Goal: Information Seeking & Learning: Learn about a topic

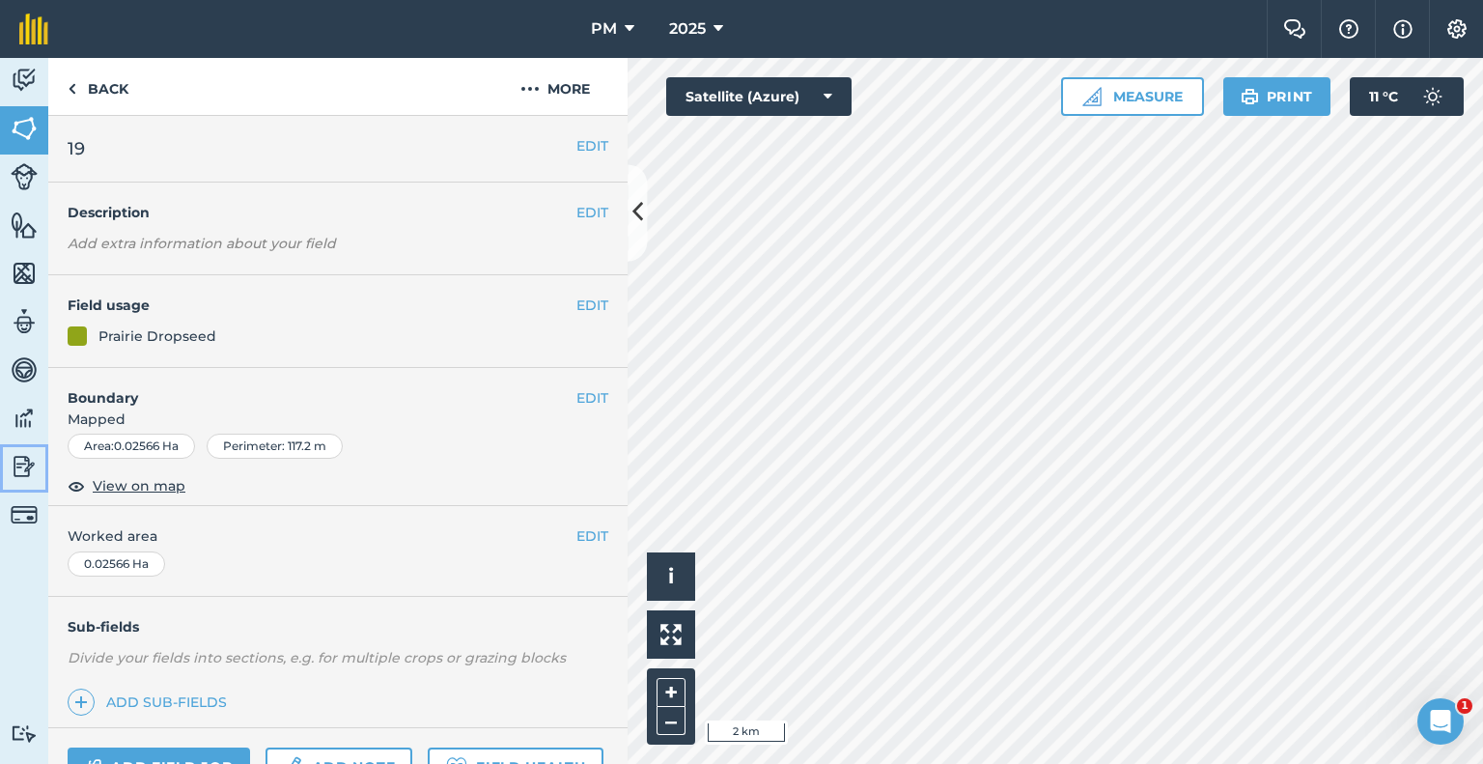
click at [25, 465] on img at bounding box center [24, 466] width 27 height 29
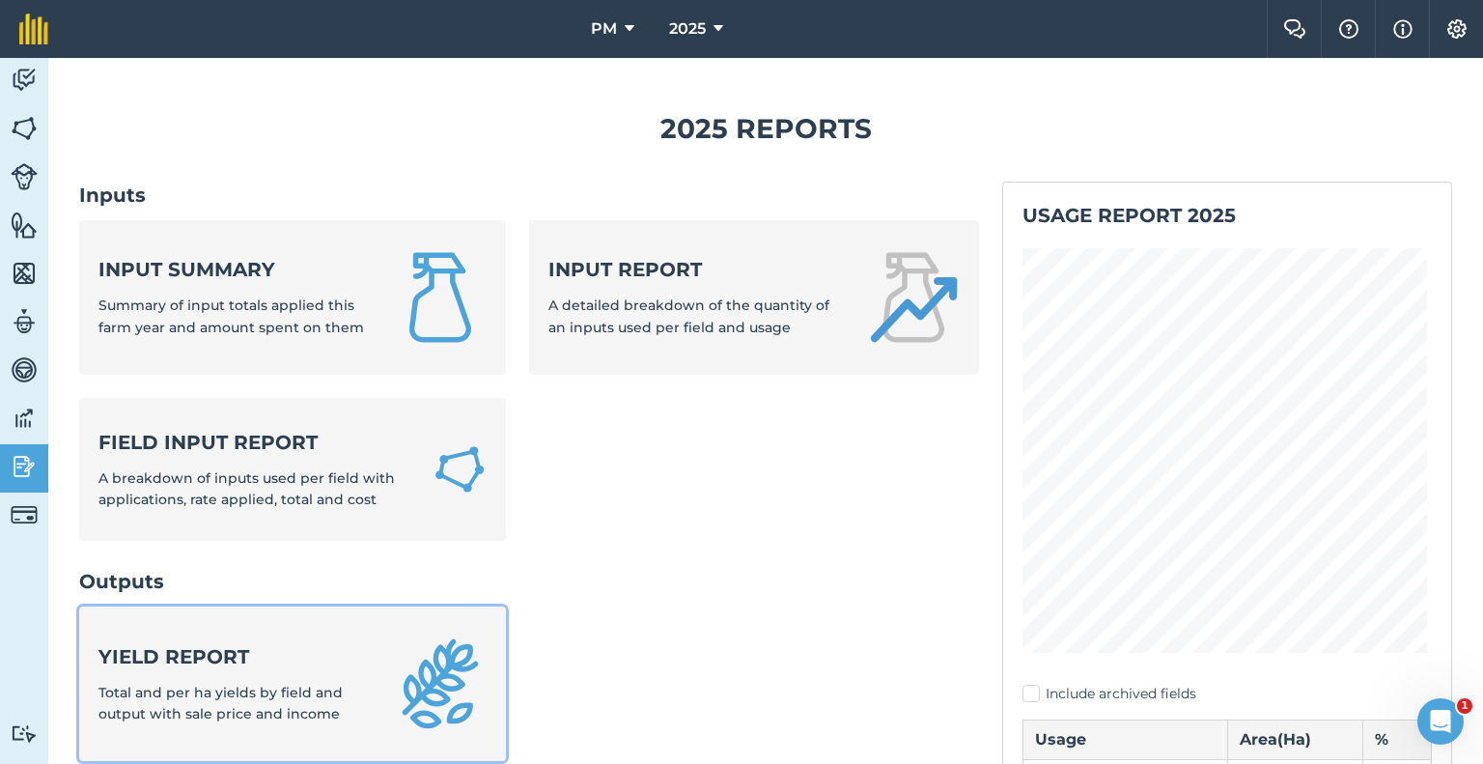
click at [193, 651] on strong "Yield report" at bounding box center [235, 656] width 272 height 27
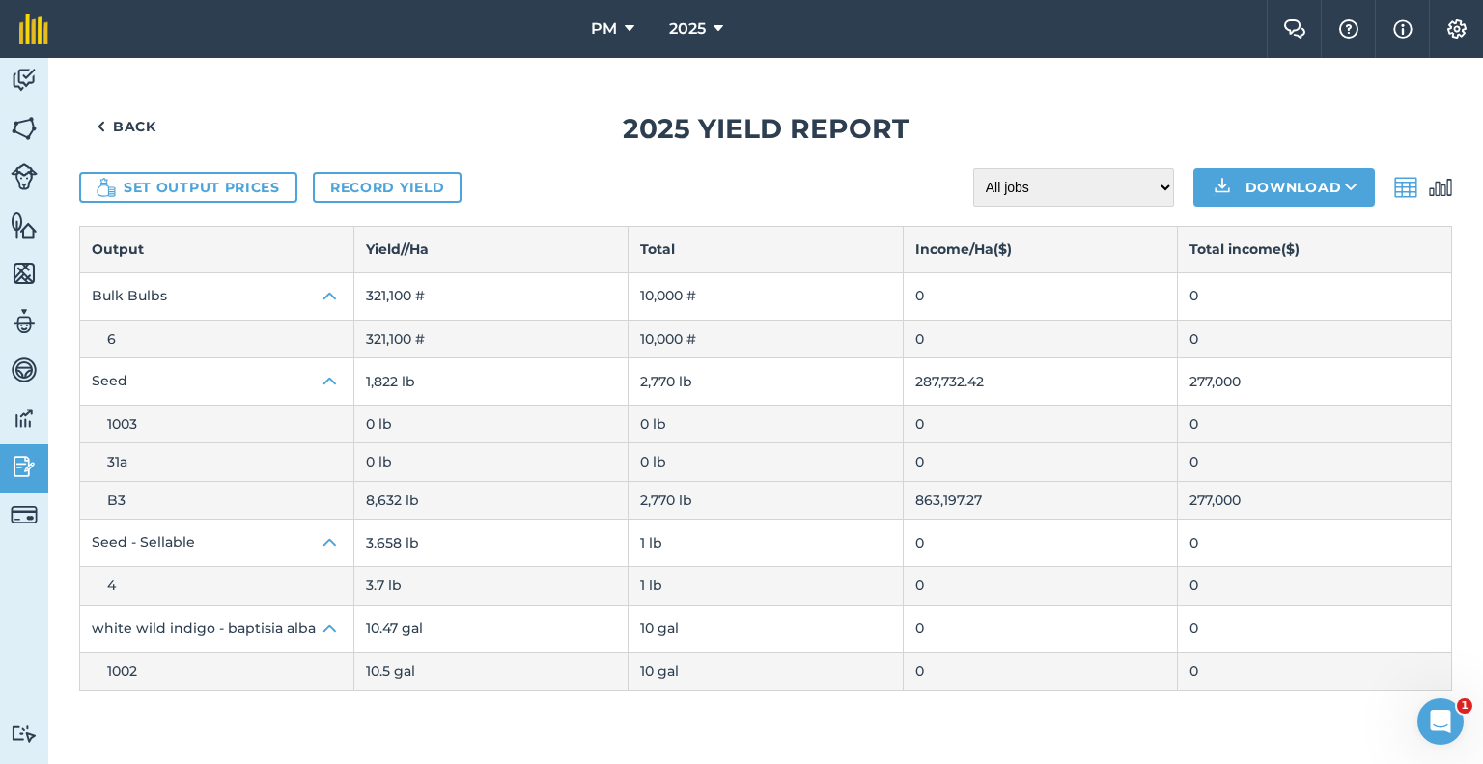
click at [118, 713] on div "Back 2025 Yield report Set output prices Record yield All jobs Incomplete jobs …" at bounding box center [765, 411] width 1435 height 706
click at [18, 75] on img at bounding box center [24, 80] width 27 height 29
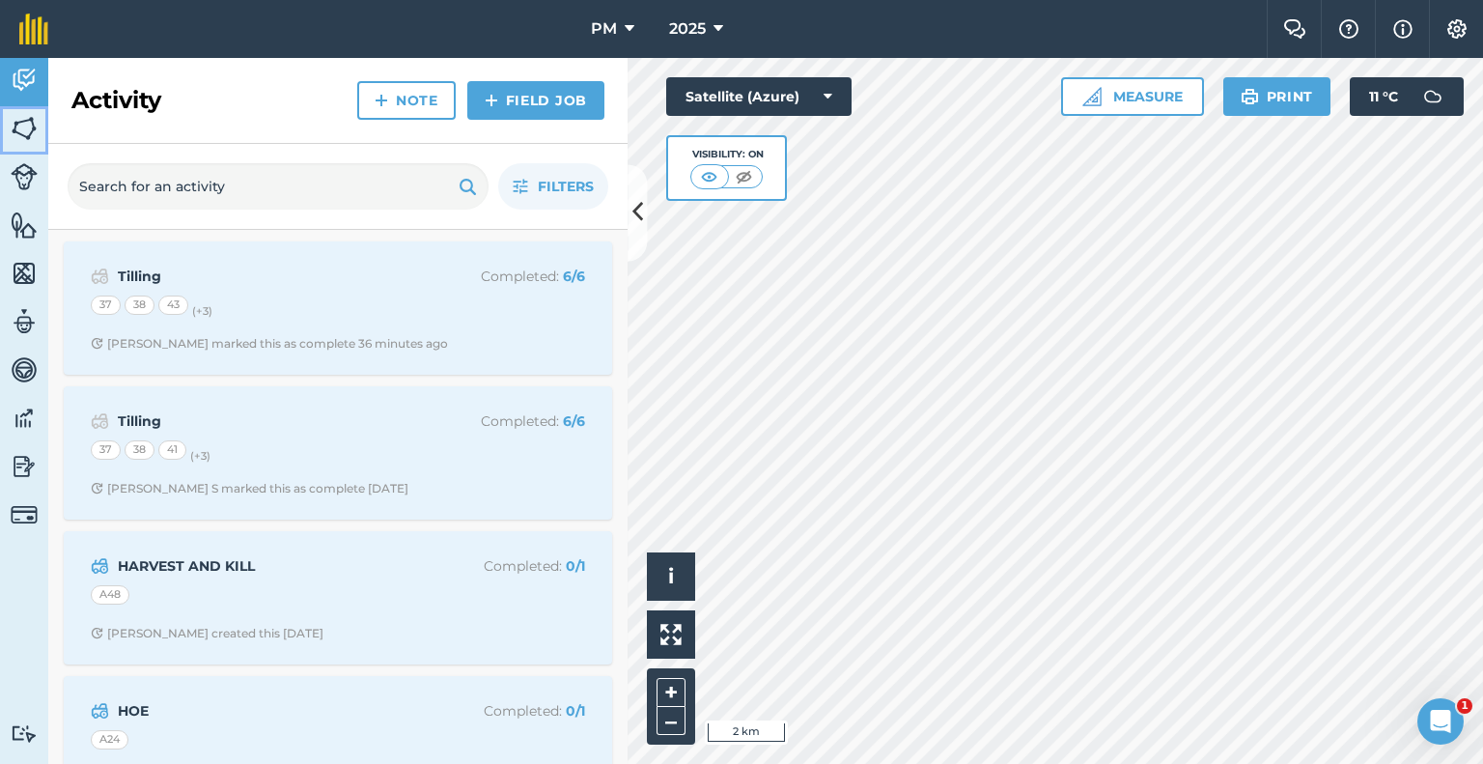
click at [21, 131] on img at bounding box center [24, 128] width 27 height 29
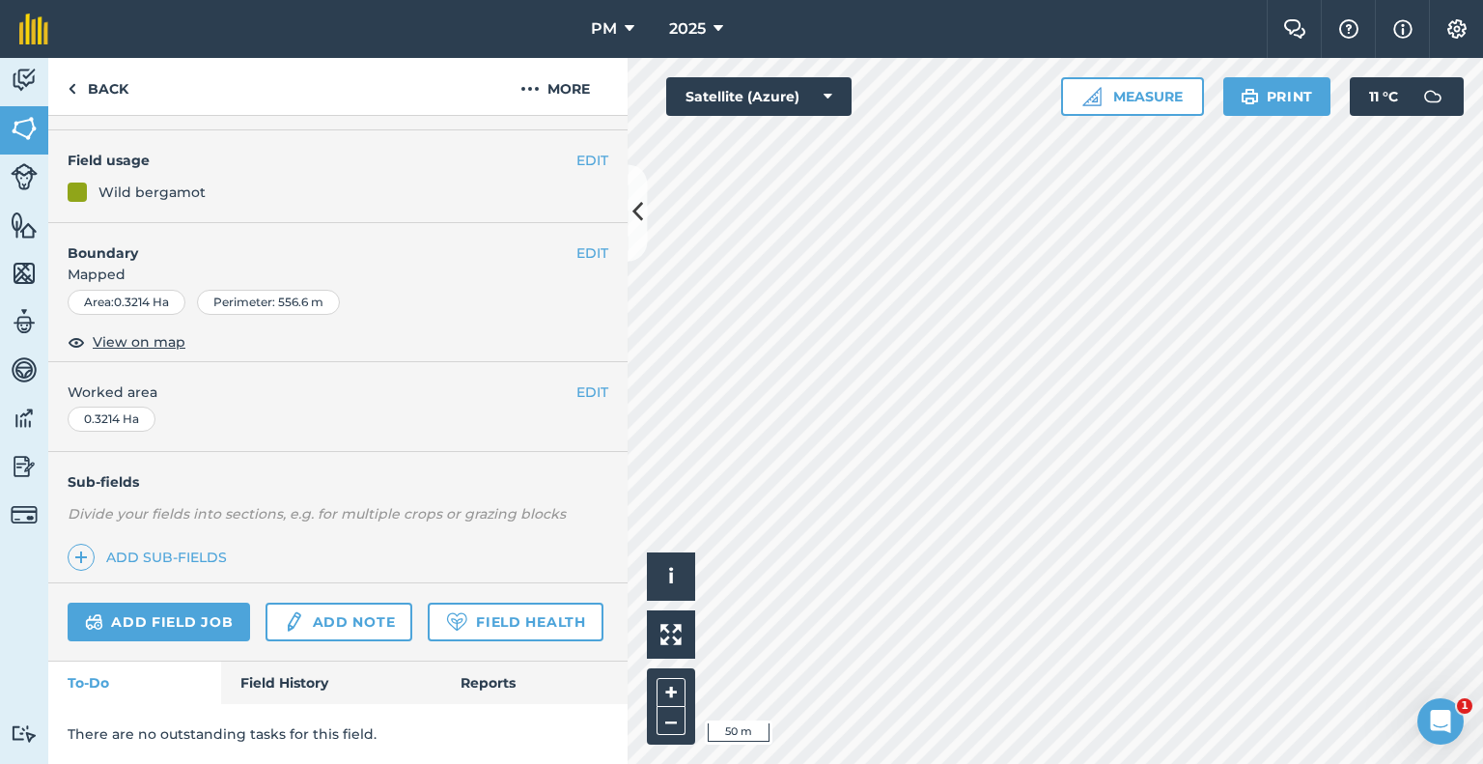
scroll to position [217, 0]
click at [287, 696] on link "Field History" at bounding box center [330, 683] width 219 height 42
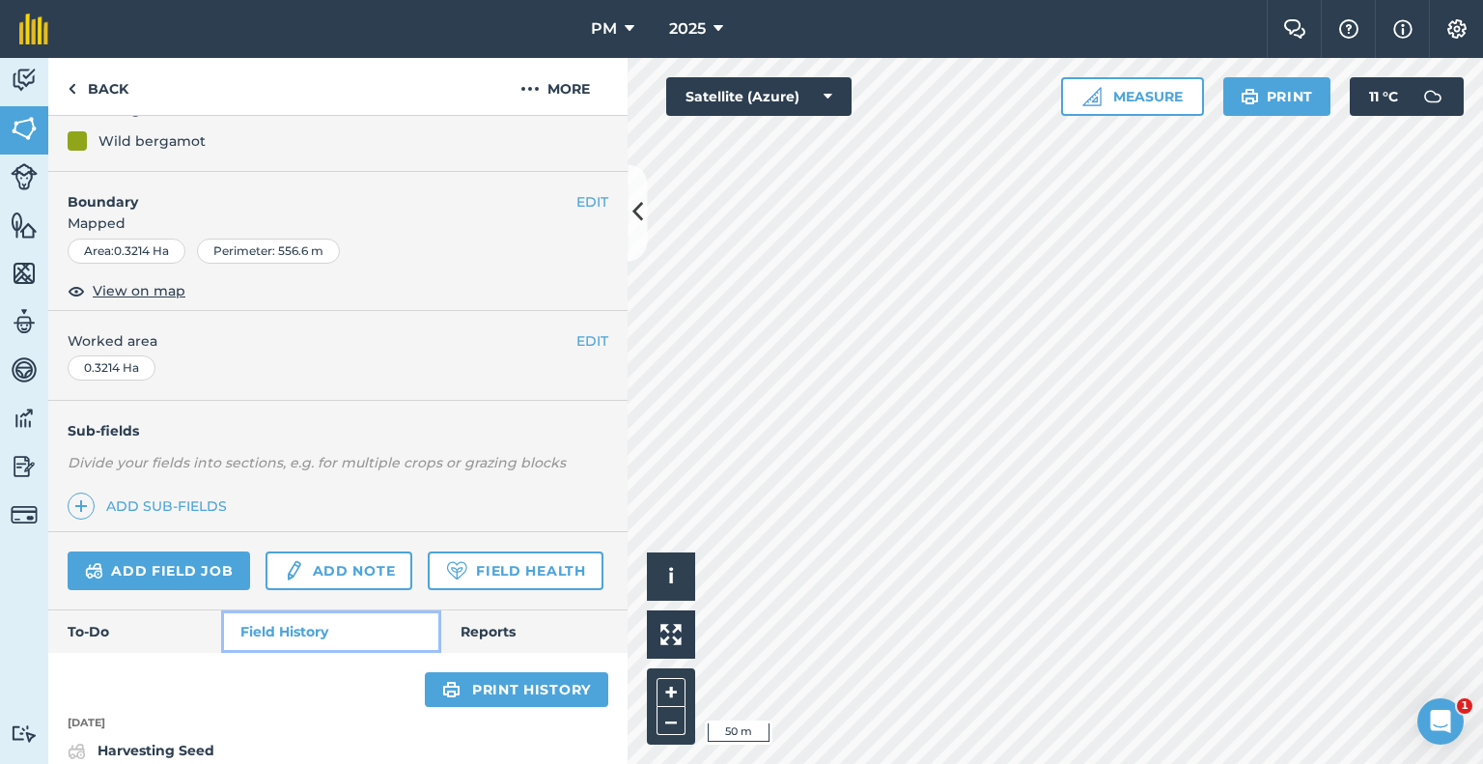
scroll to position [301, 0]
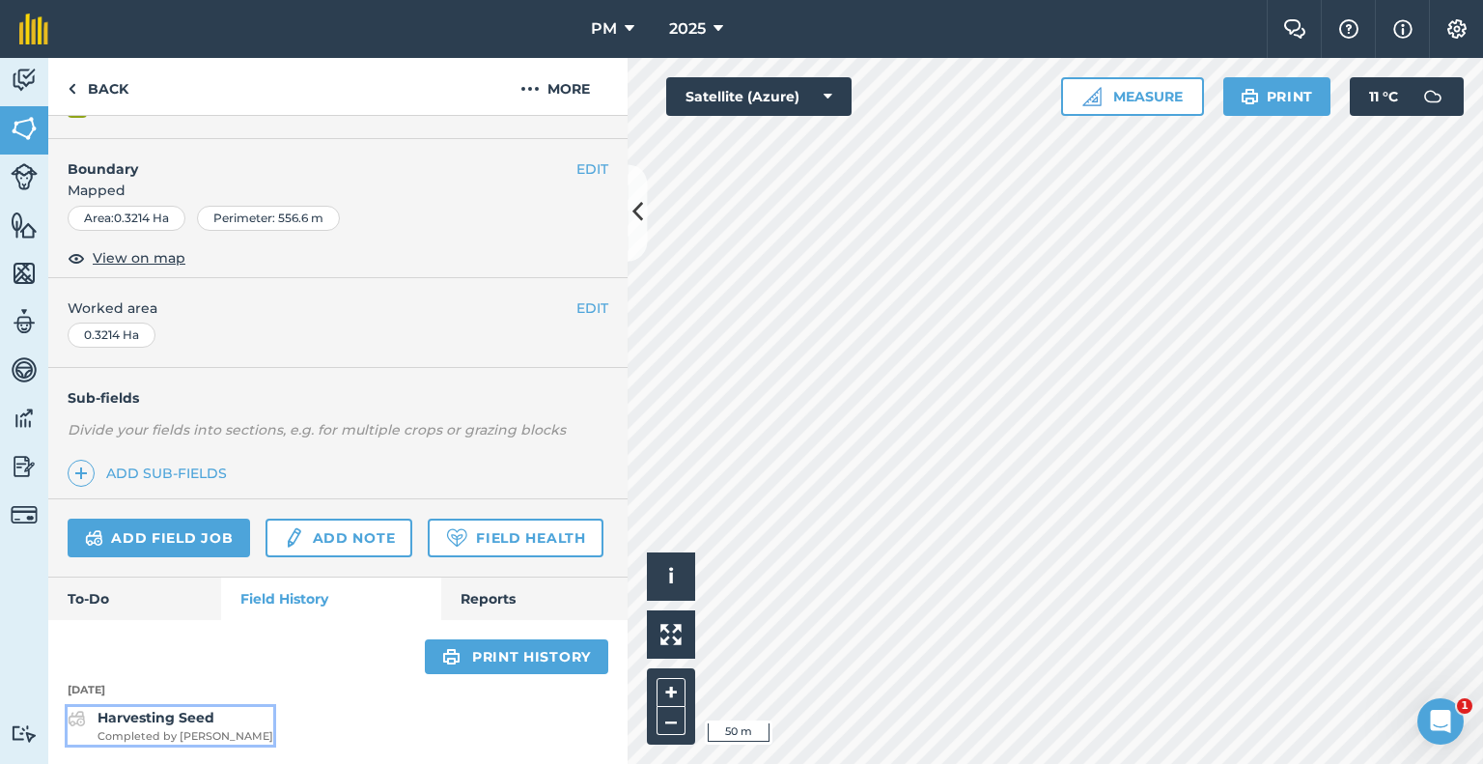
click at [123, 721] on strong "Harvesting Seed" at bounding box center [156, 717] width 117 height 17
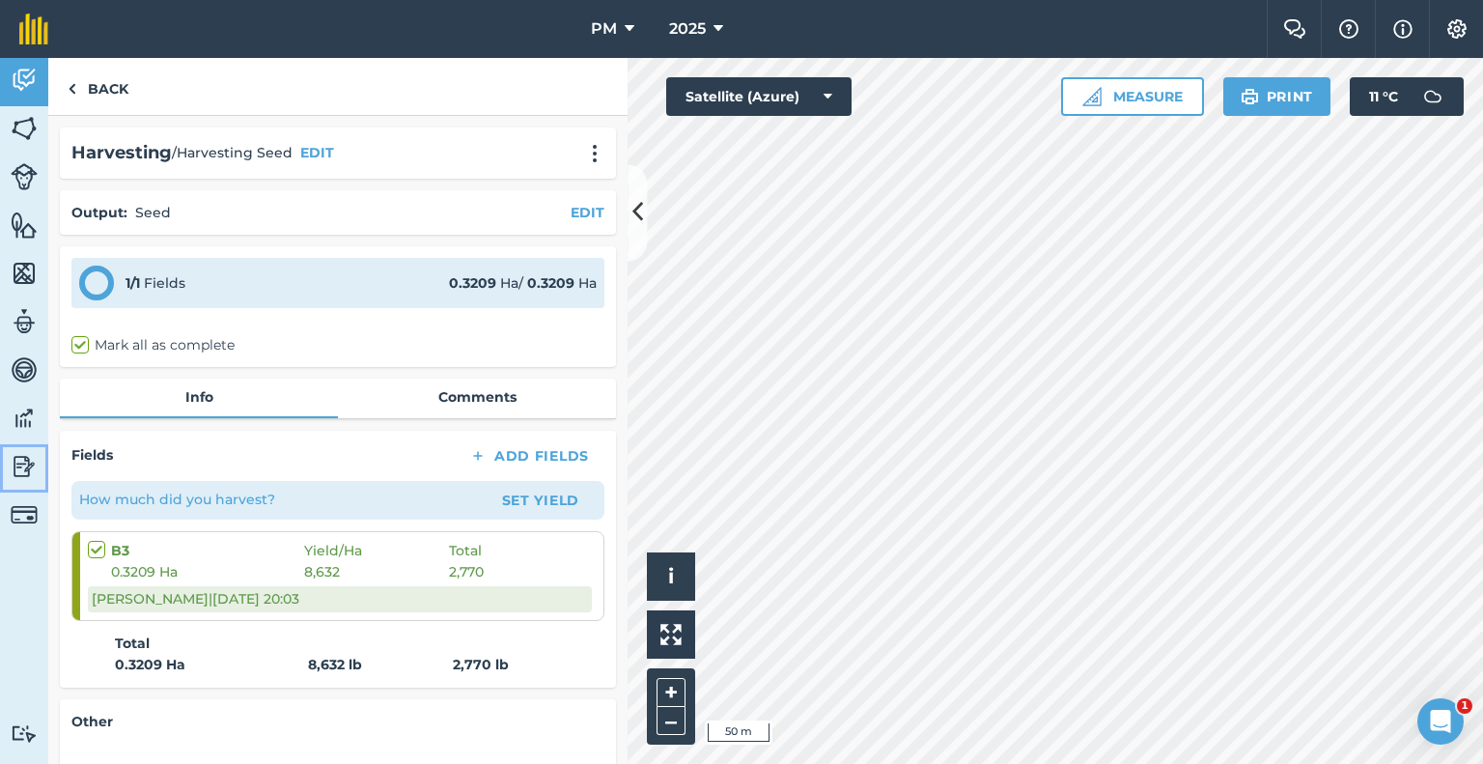
click at [19, 464] on img at bounding box center [24, 466] width 27 height 29
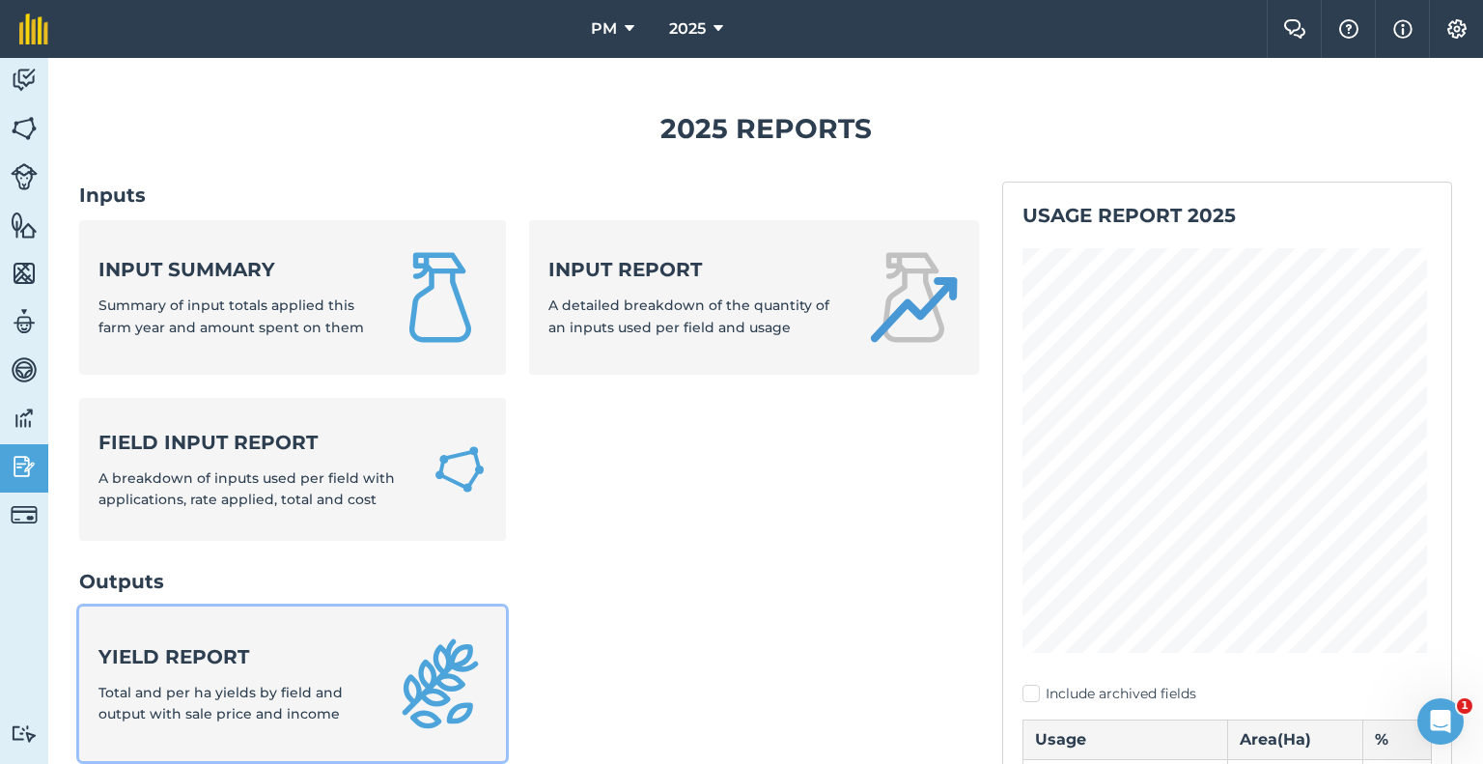
click at [144, 650] on strong "Yield report" at bounding box center [235, 656] width 272 height 27
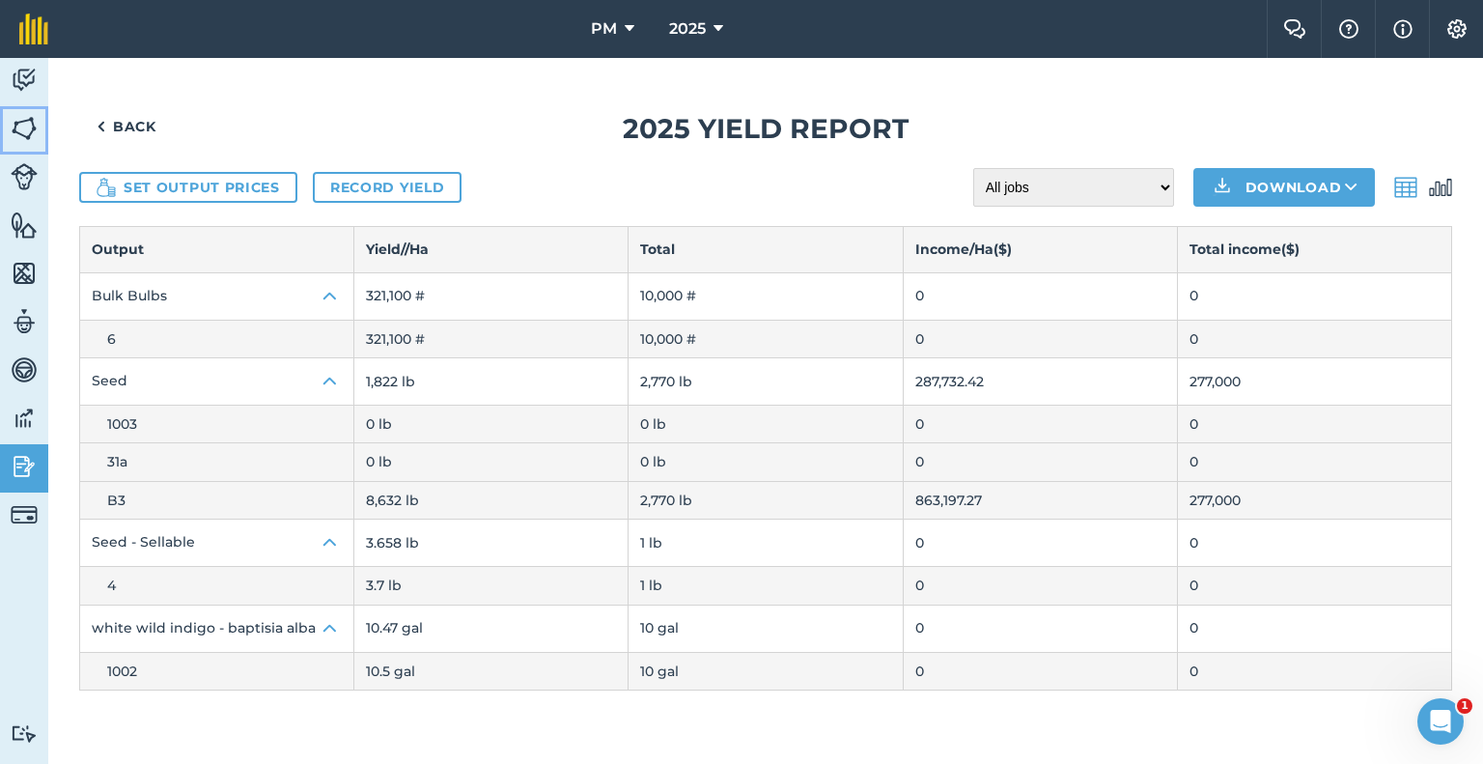
click at [28, 126] on img at bounding box center [24, 128] width 27 height 29
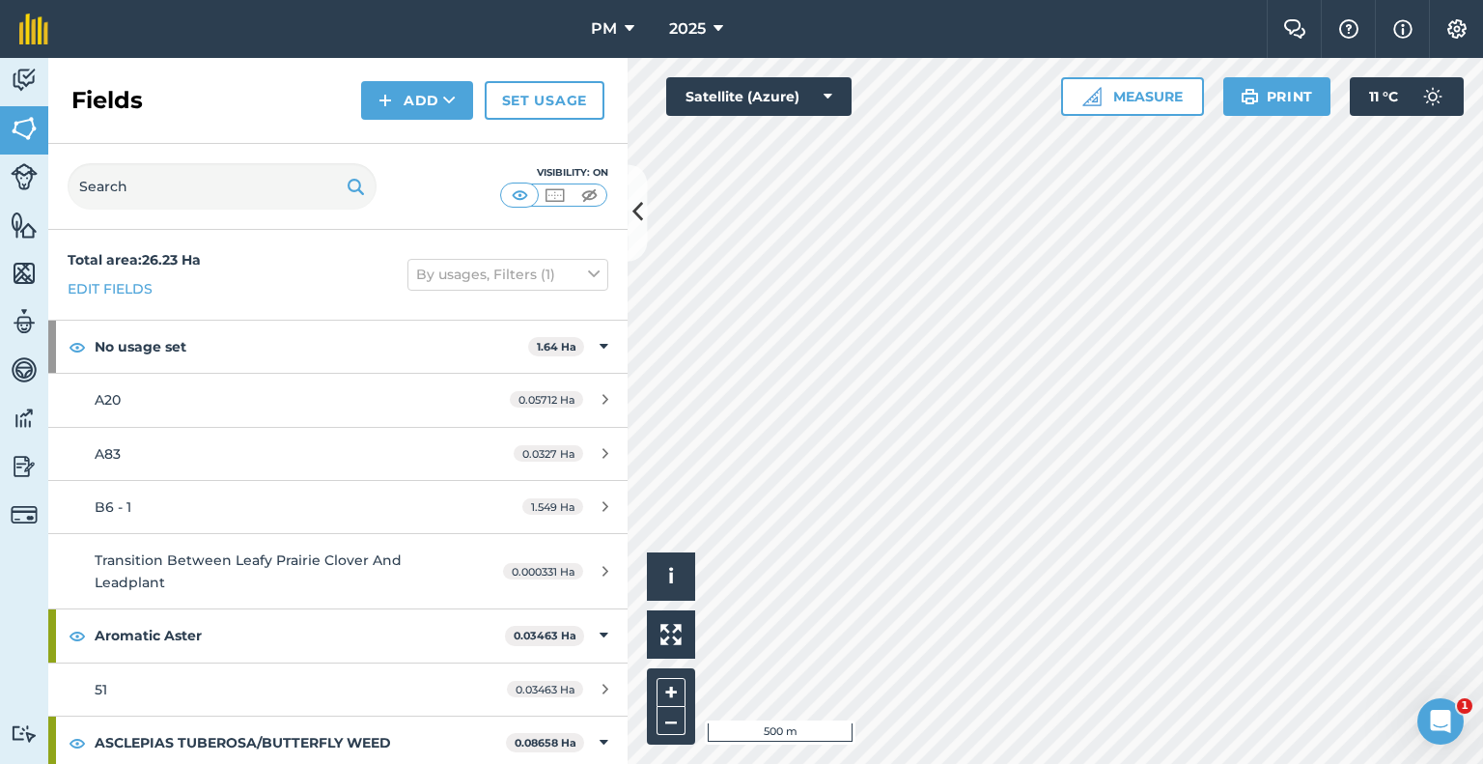
click at [1276, 756] on html "PM 2025 Farm Chat Help Info Settings PM - 2025 Reproduced with the permission o…" at bounding box center [741, 382] width 1483 height 764
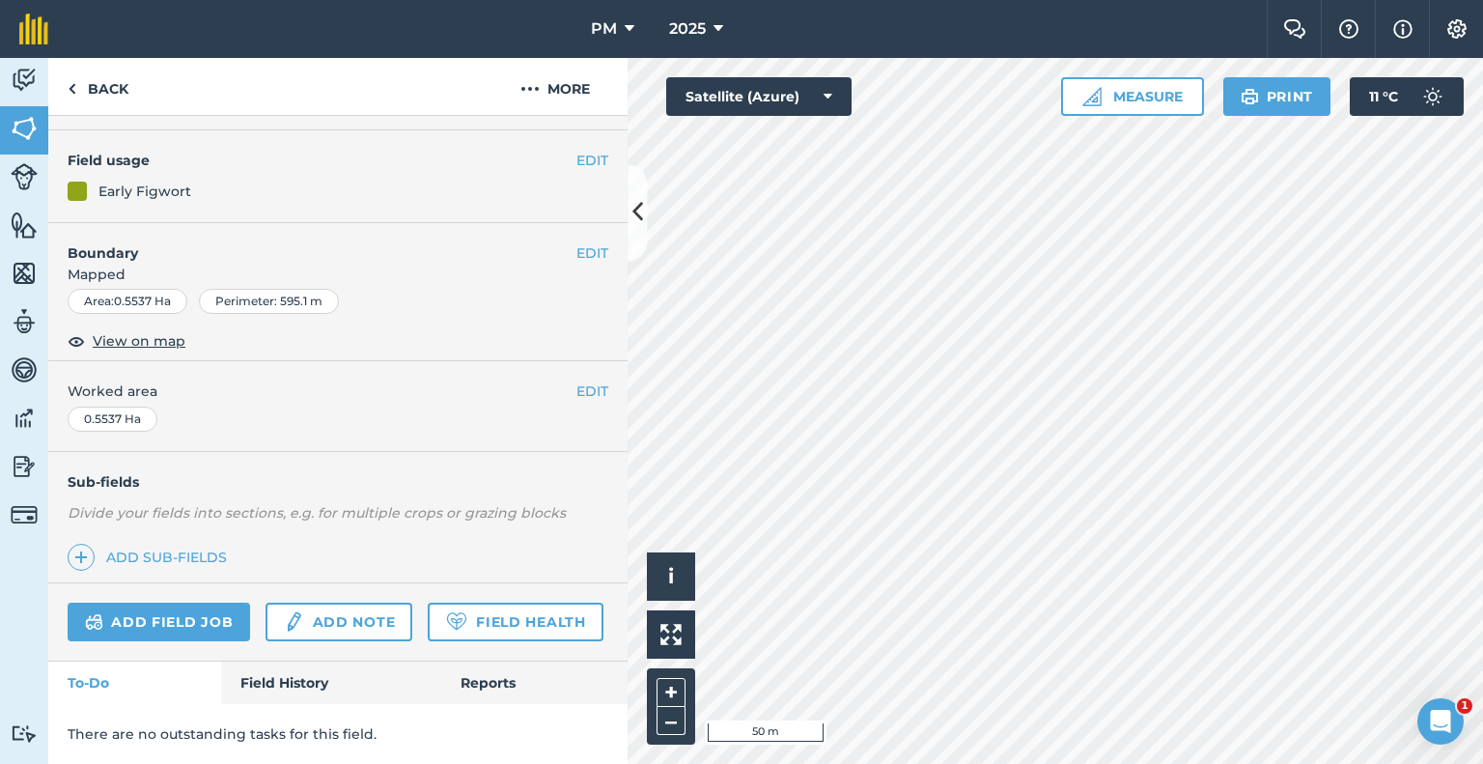
scroll to position [196, 0]
click at [289, 675] on link "Field History" at bounding box center [330, 683] width 219 height 42
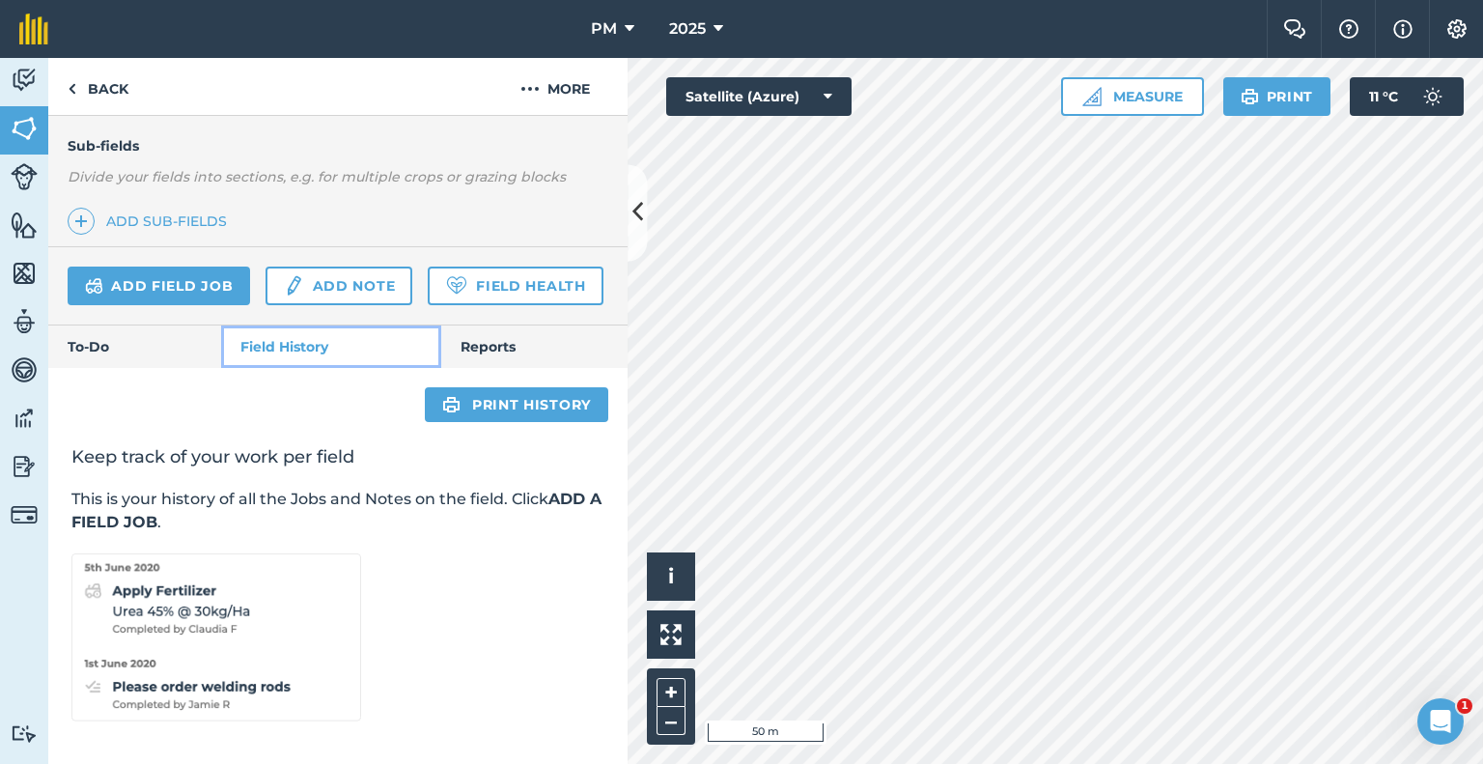
scroll to position [531, 0]
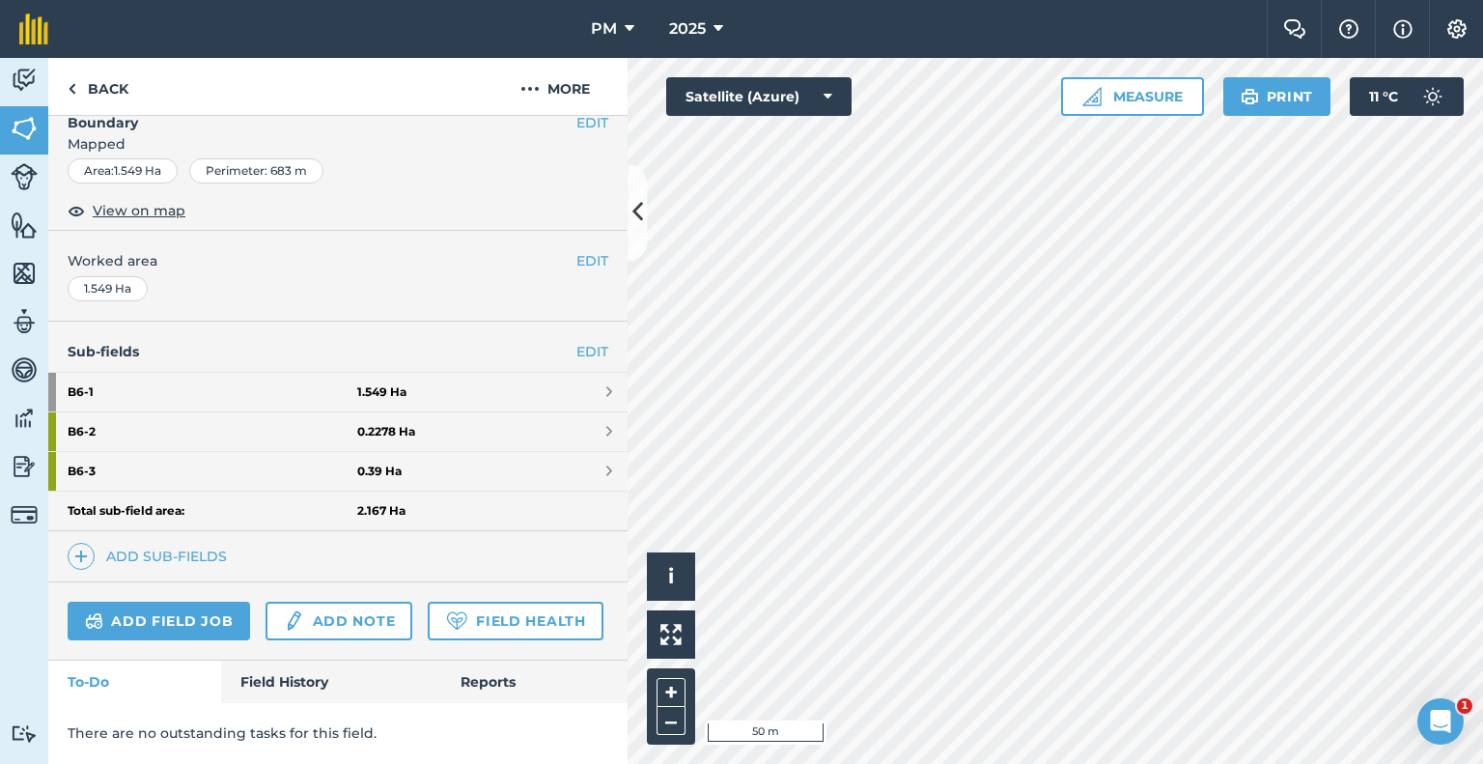
scroll to position [324, 0]
click at [105, 90] on link "Back" at bounding box center [97, 86] width 99 height 57
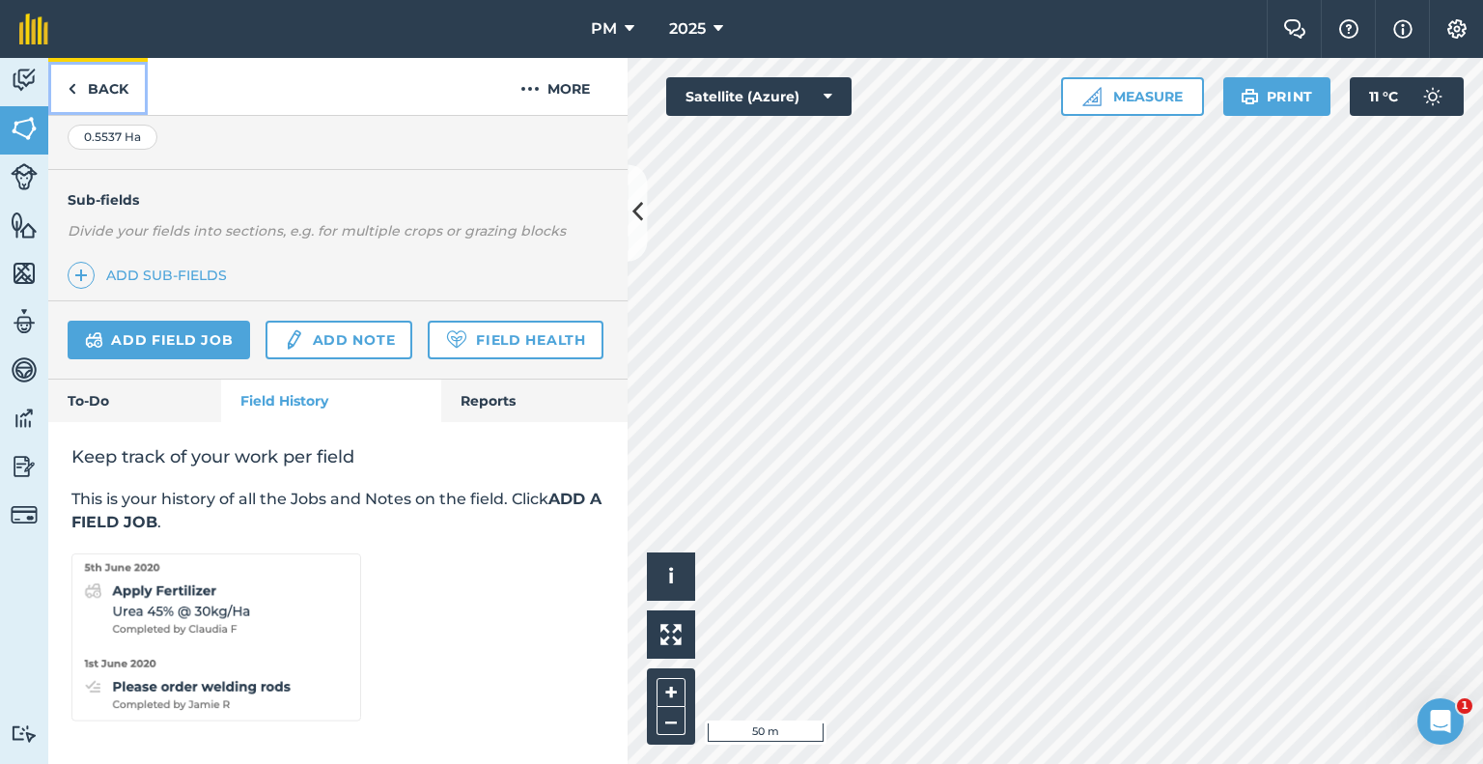
scroll to position [531, 0]
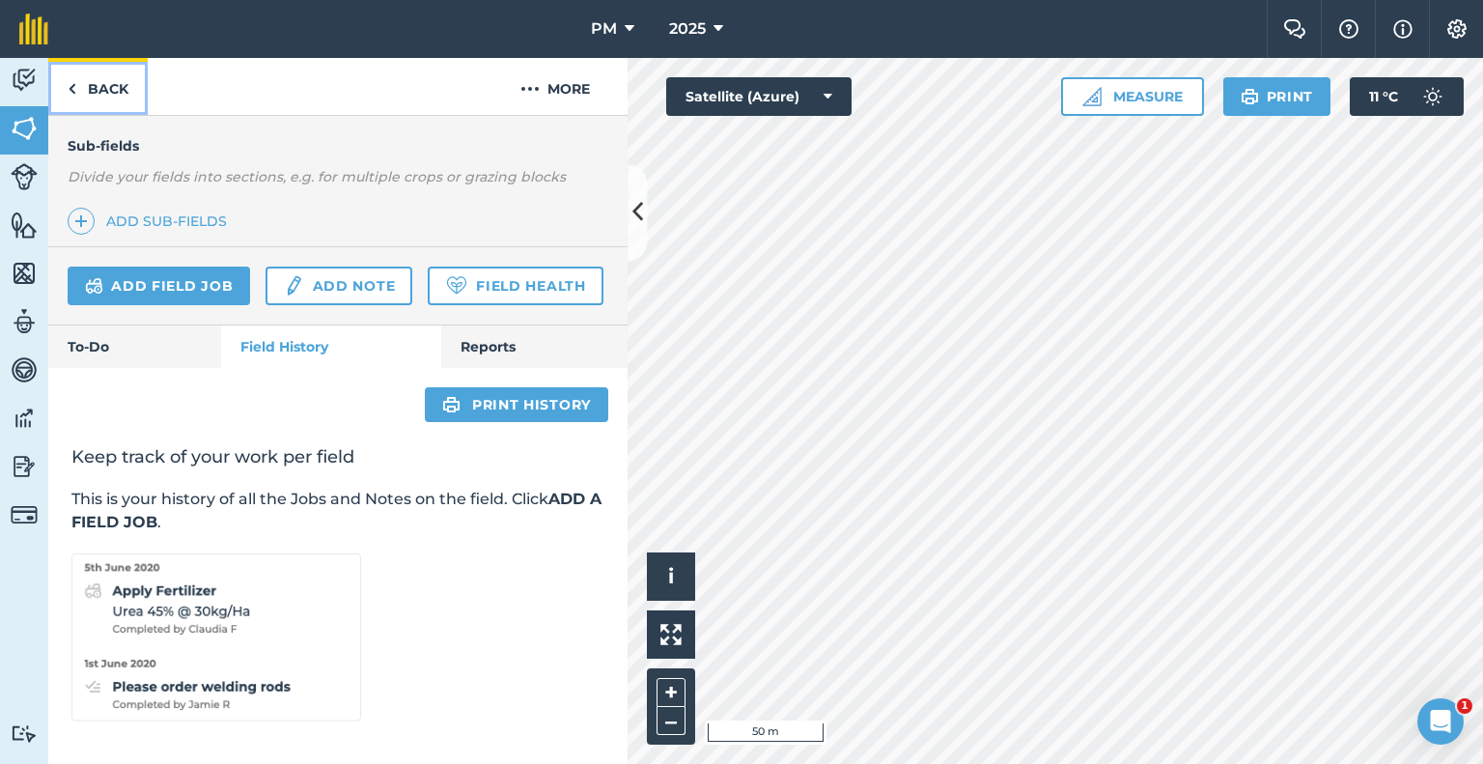
click at [72, 86] on img at bounding box center [72, 88] width 9 height 23
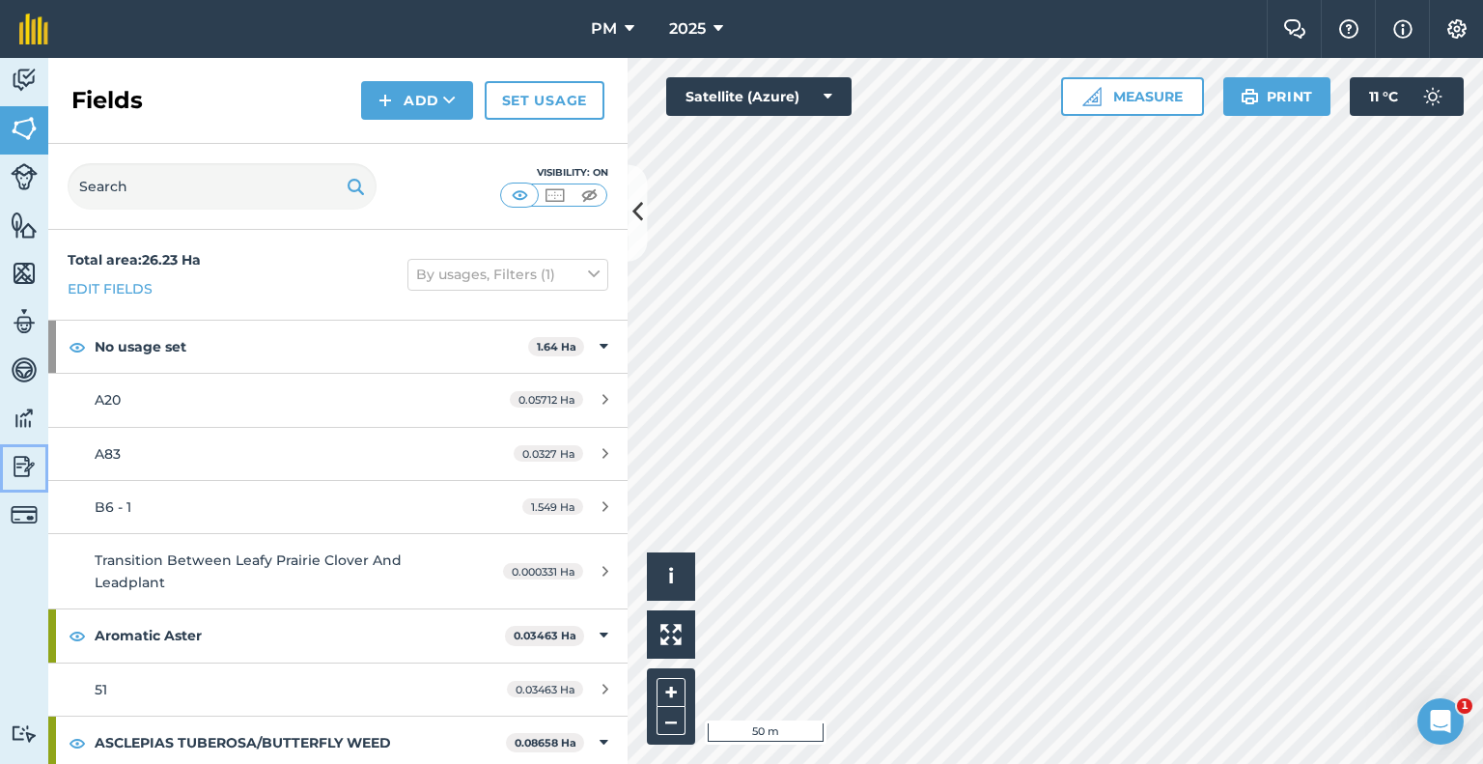
click at [17, 467] on img at bounding box center [24, 466] width 27 height 29
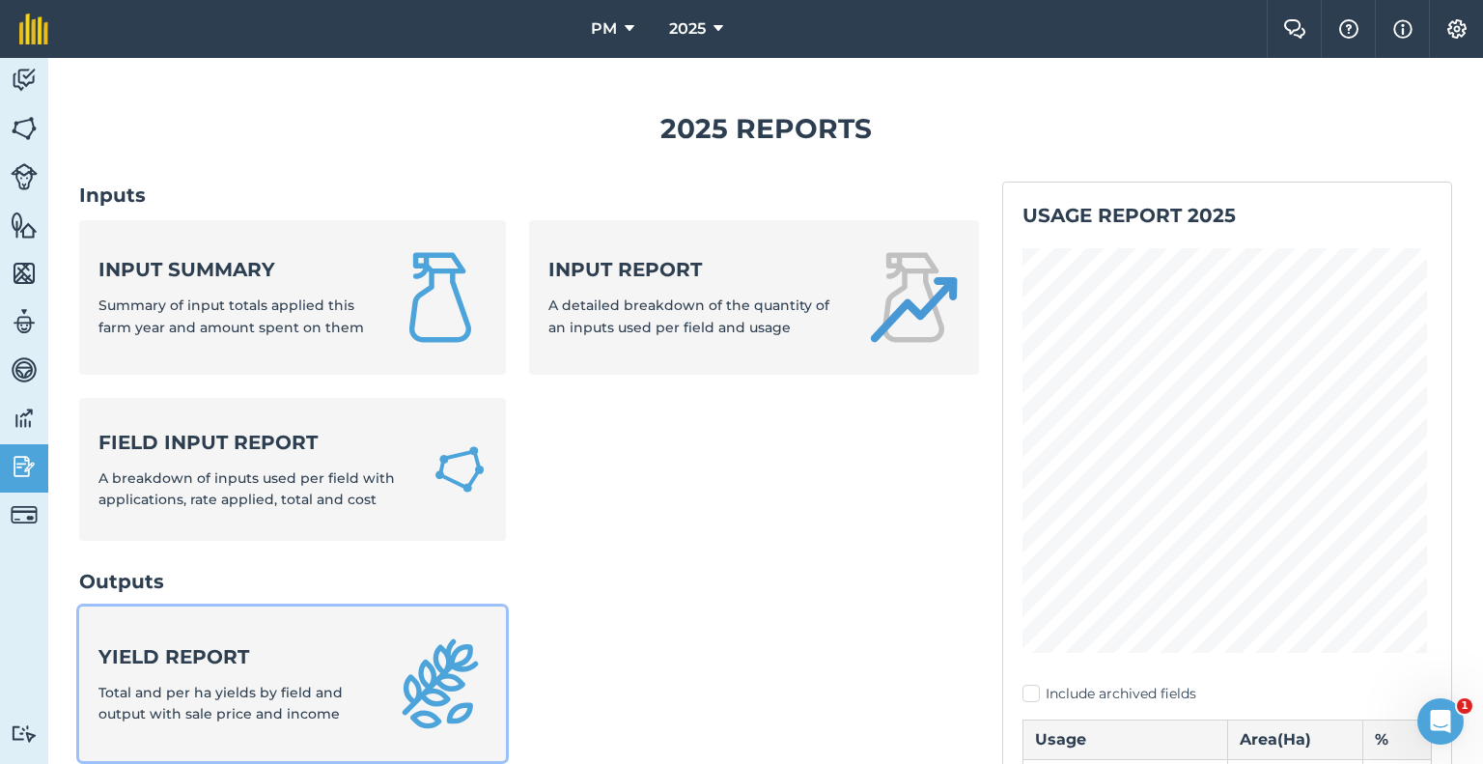
click at [143, 666] on strong "Yield report" at bounding box center [235, 656] width 272 height 27
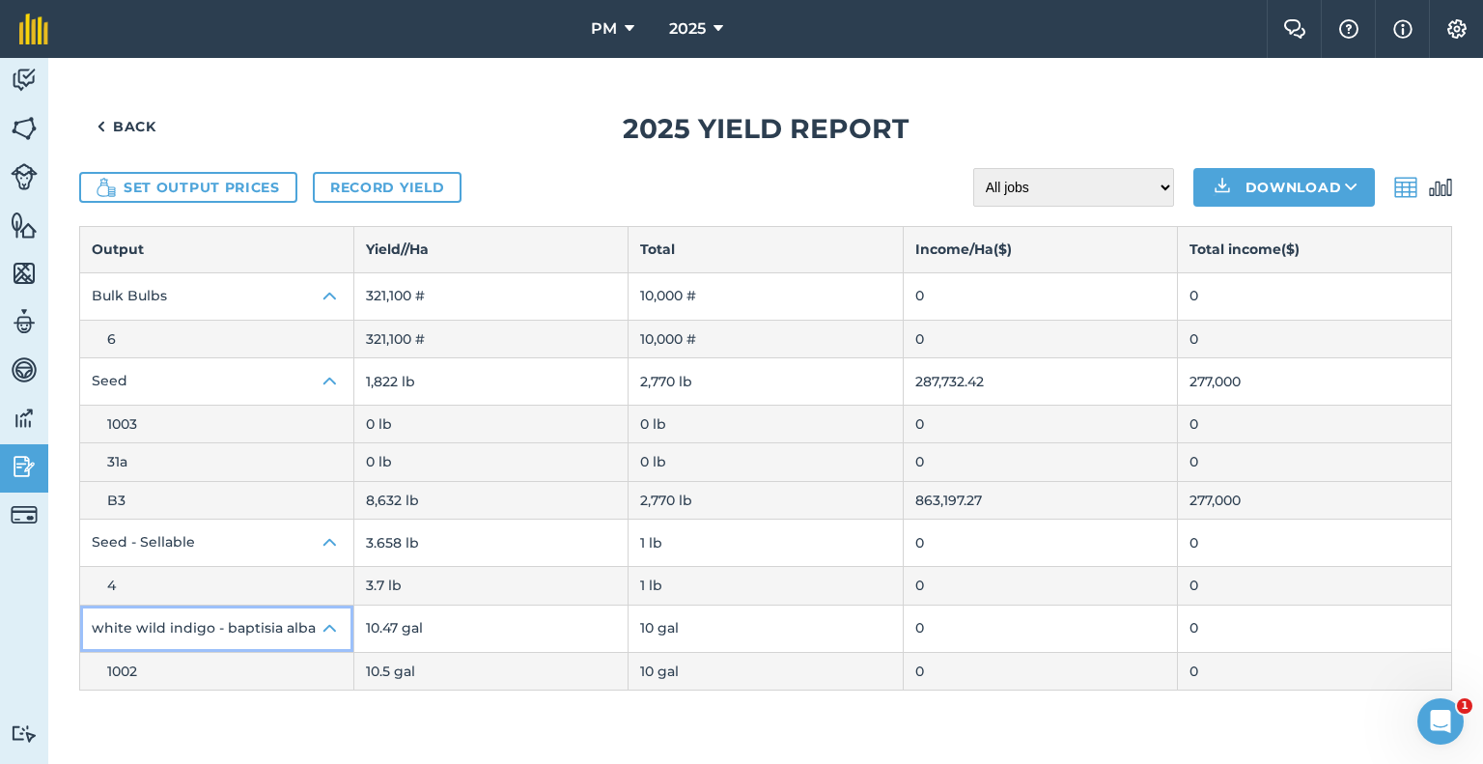
click at [222, 627] on button "white wild indigo - baptisia alba" at bounding box center [216, 629] width 273 height 46
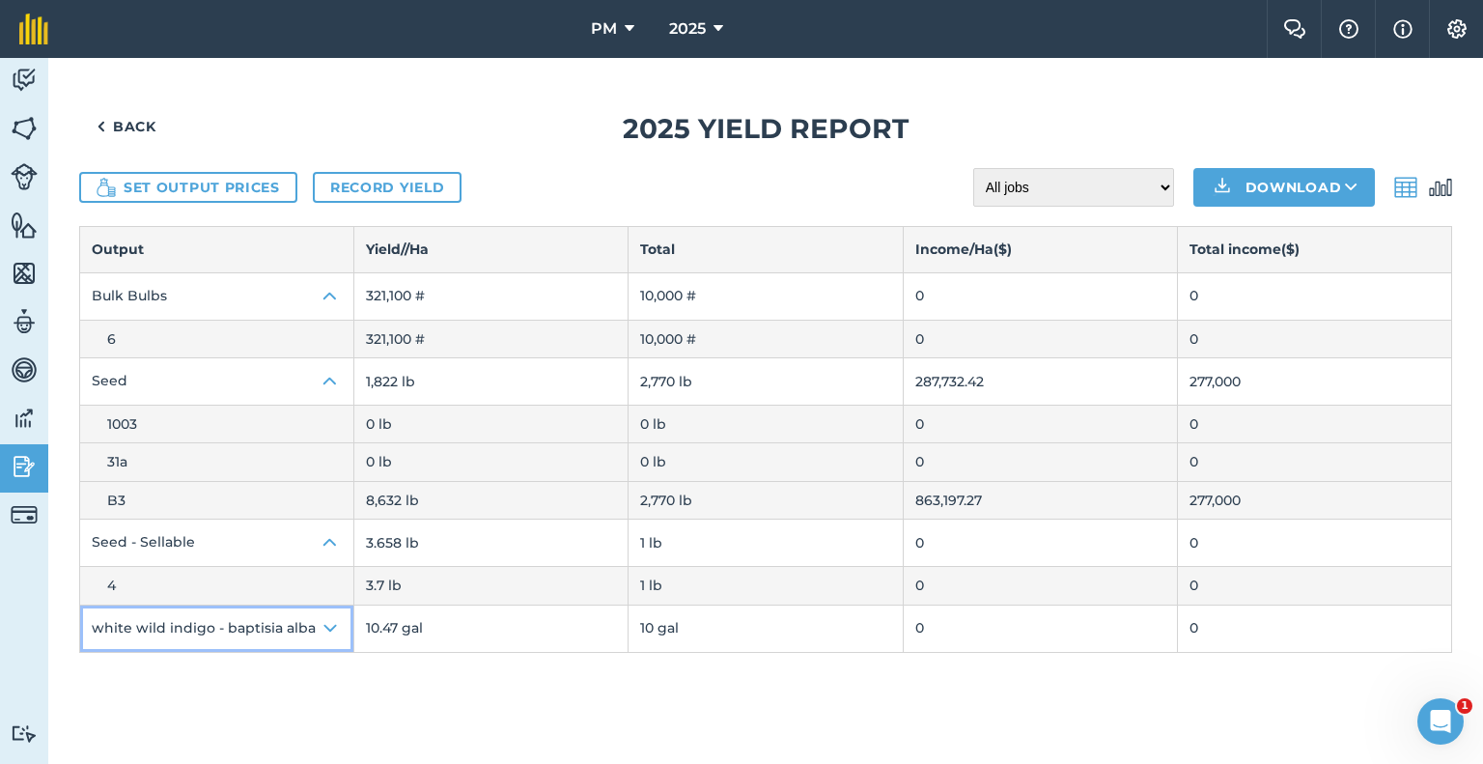
click at [284, 637] on button "white wild indigo - baptisia alba" at bounding box center [216, 629] width 273 height 46
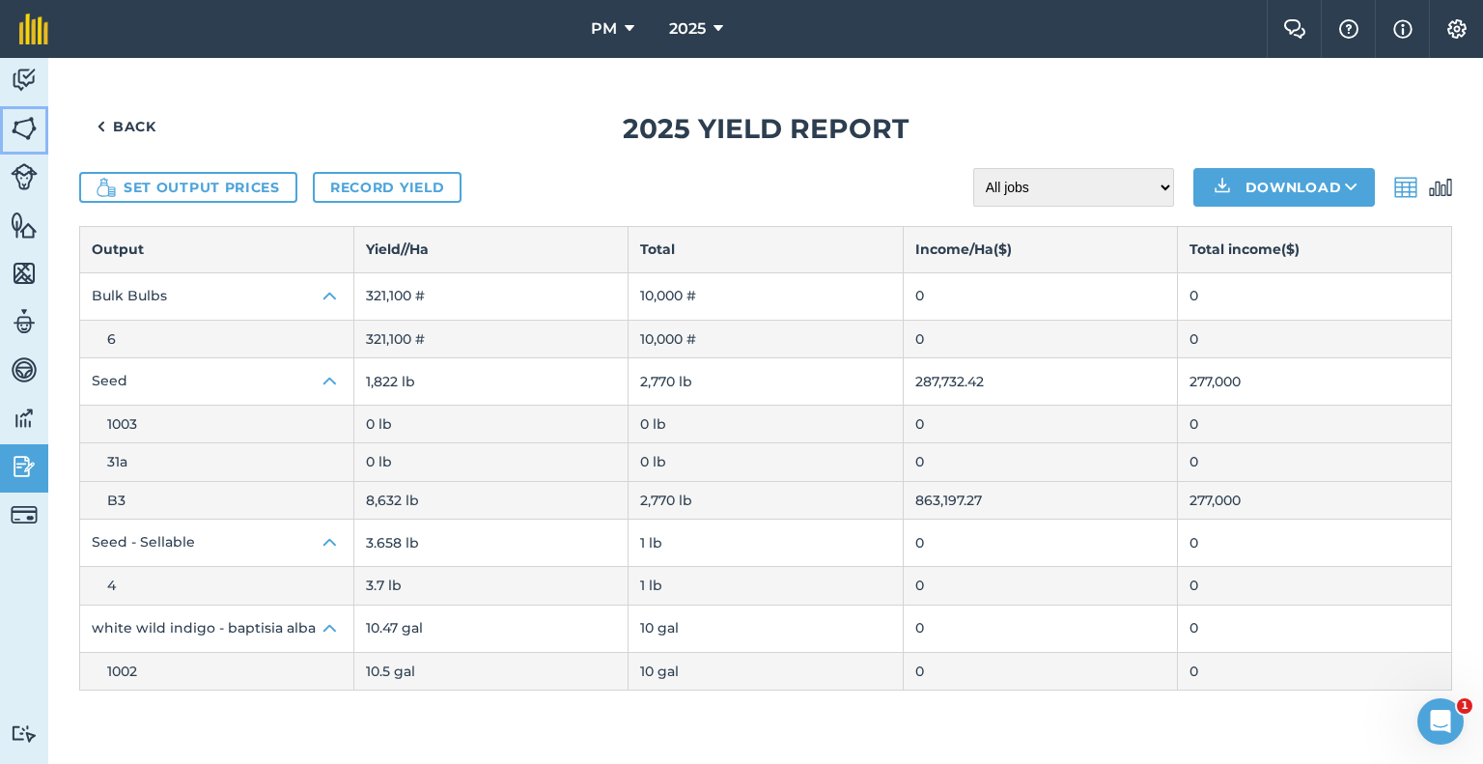
click at [23, 134] on img at bounding box center [24, 128] width 27 height 29
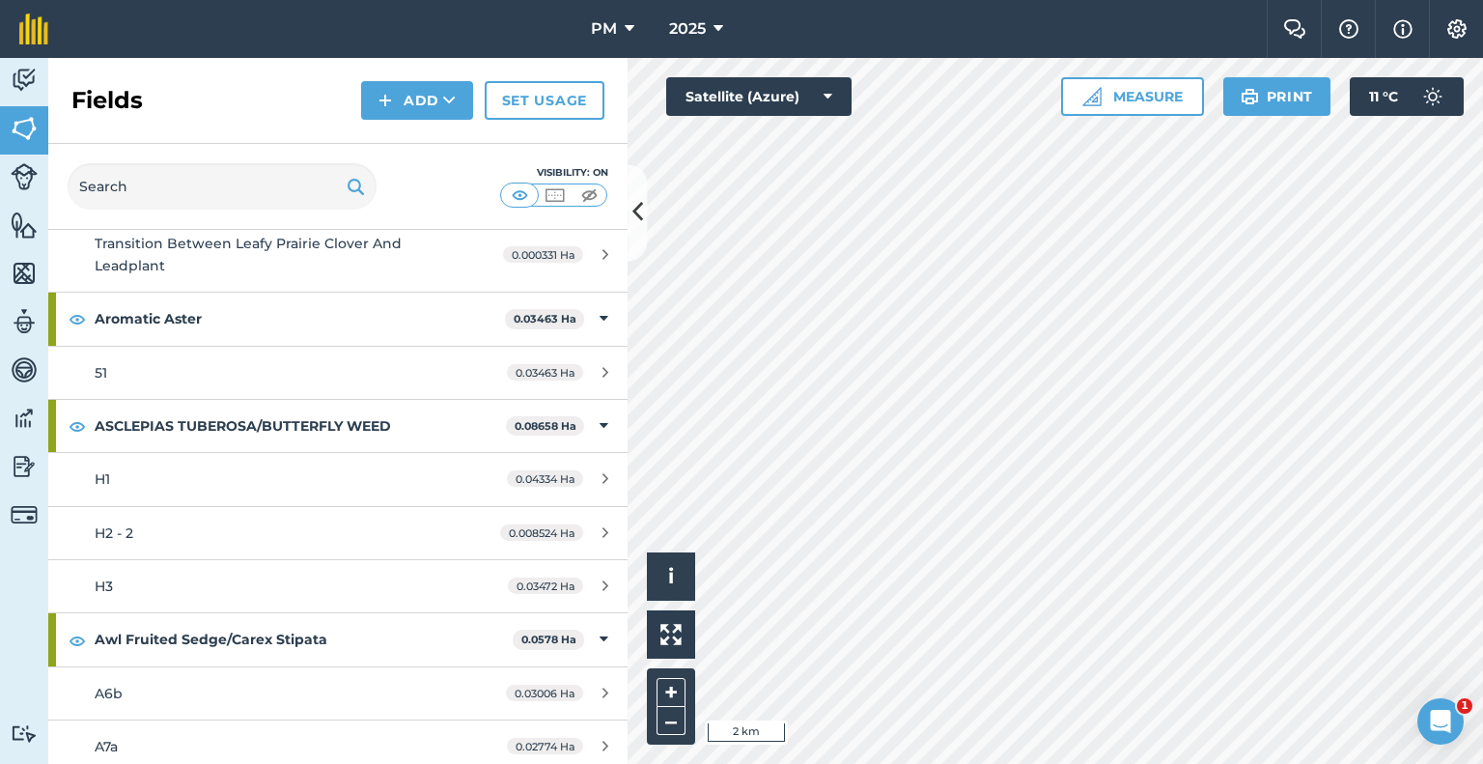
scroll to position [319, 0]
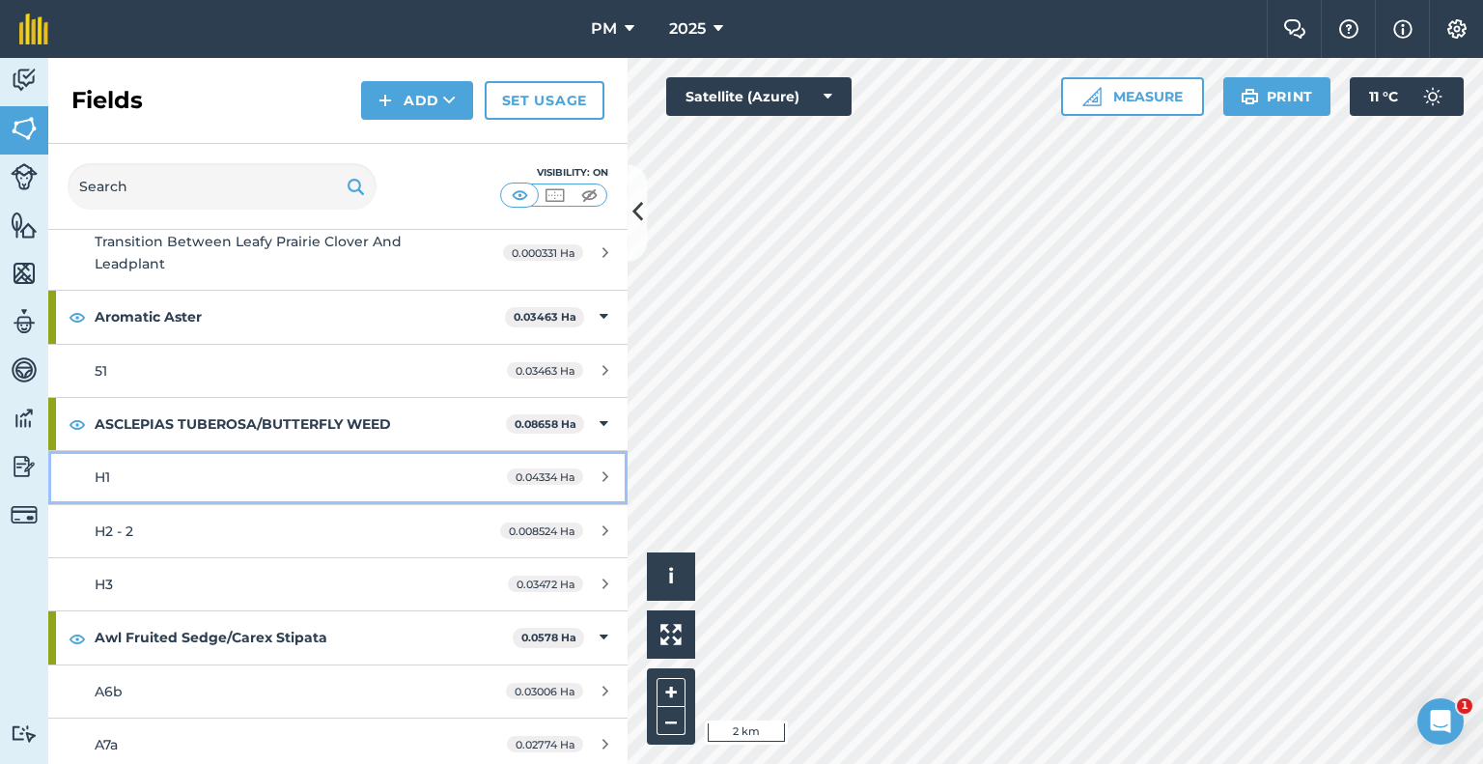
click at [101, 475] on span "H1" at bounding box center [102, 476] width 15 height 17
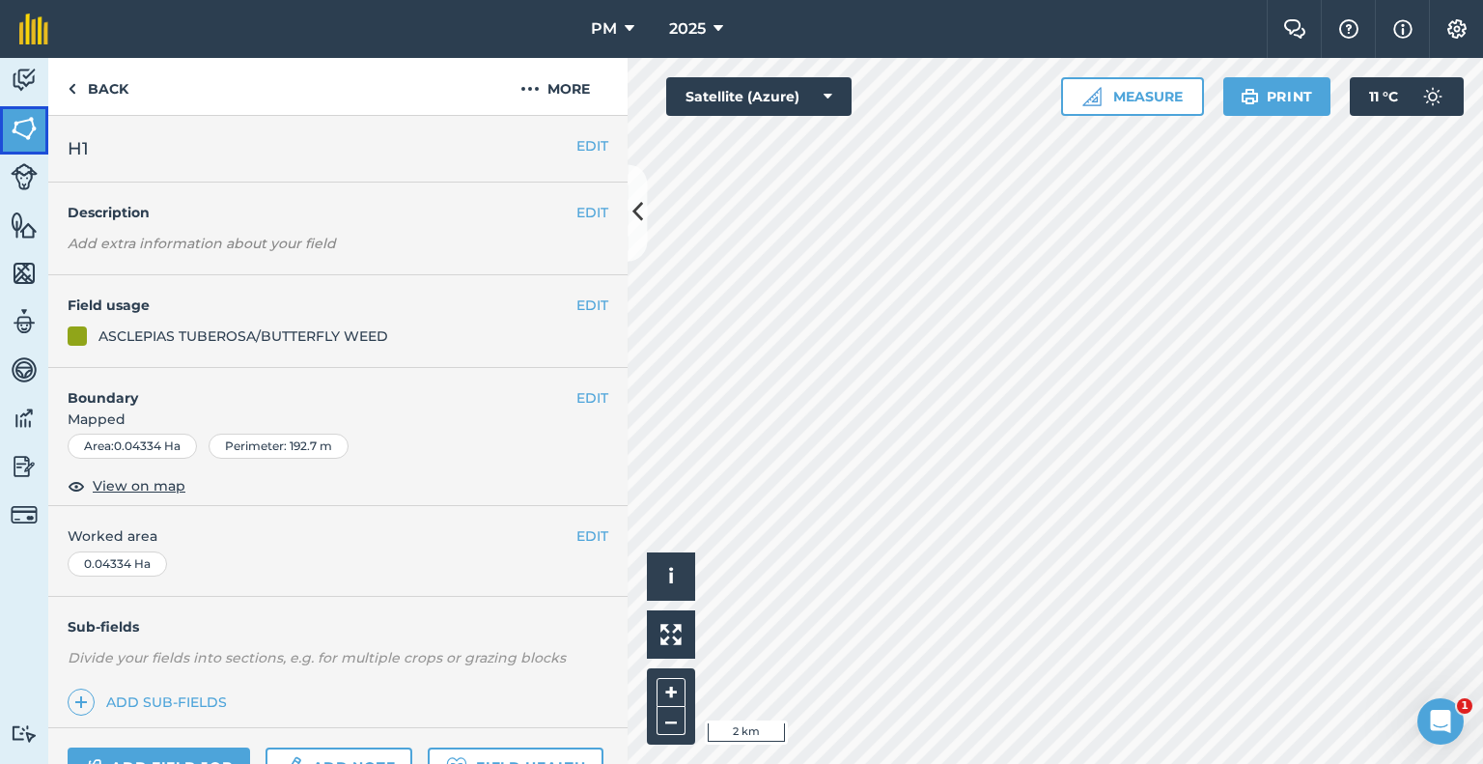
click at [23, 126] on img at bounding box center [24, 128] width 27 height 29
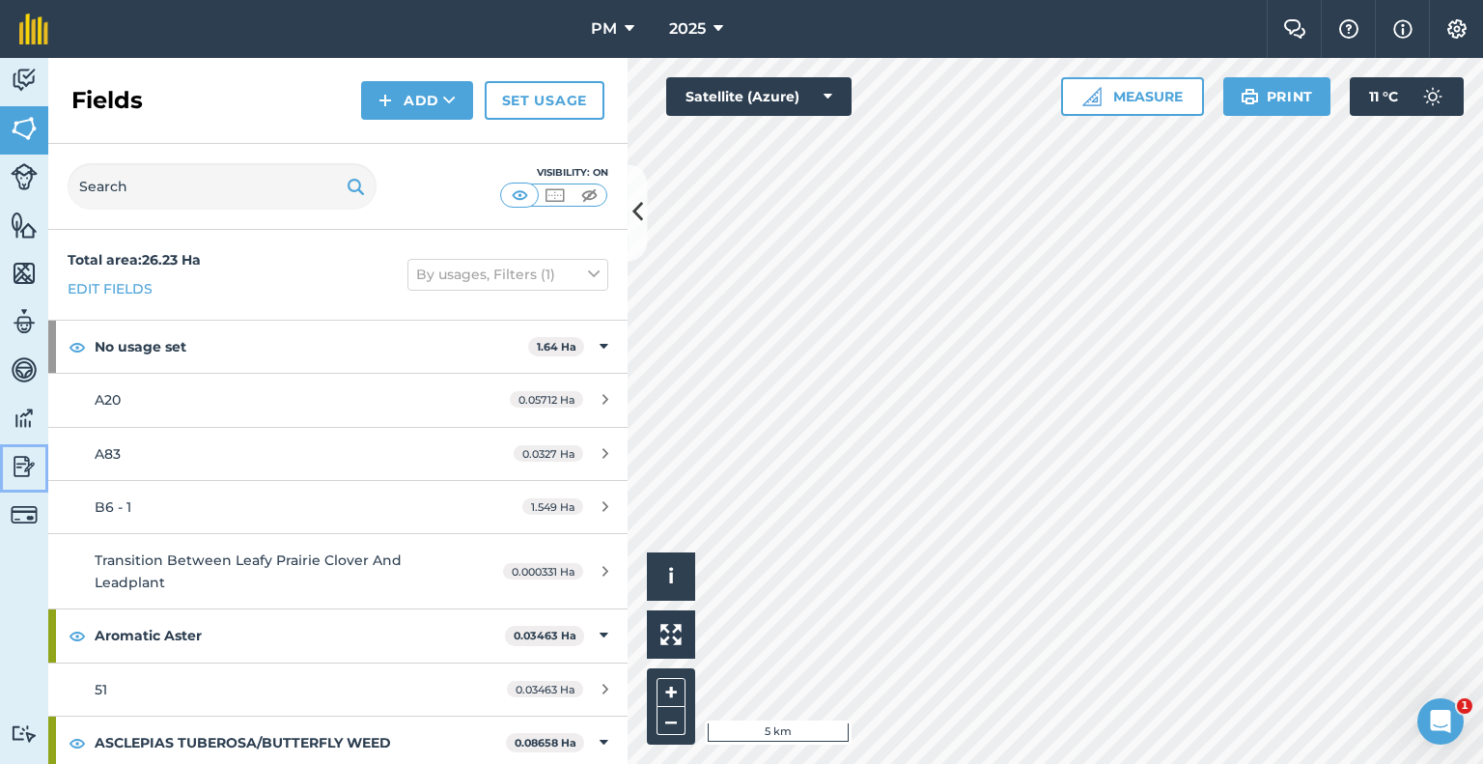
click at [19, 463] on img at bounding box center [24, 466] width 27 height 29
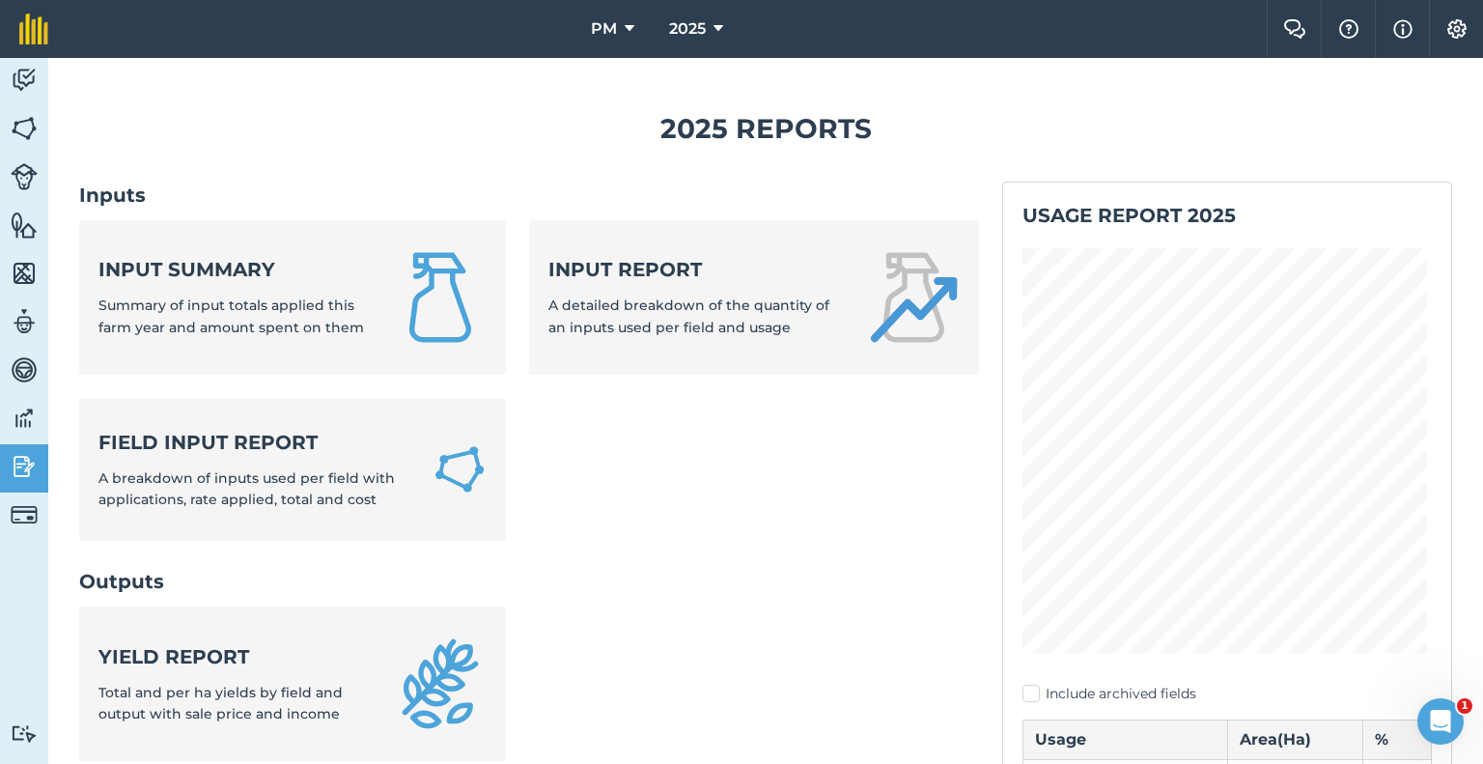
click at [734, 657] on ul "Yield report Total and per ha yields by field and output with sale price and in…" at bounding box center [529, 695] width 900 height 178
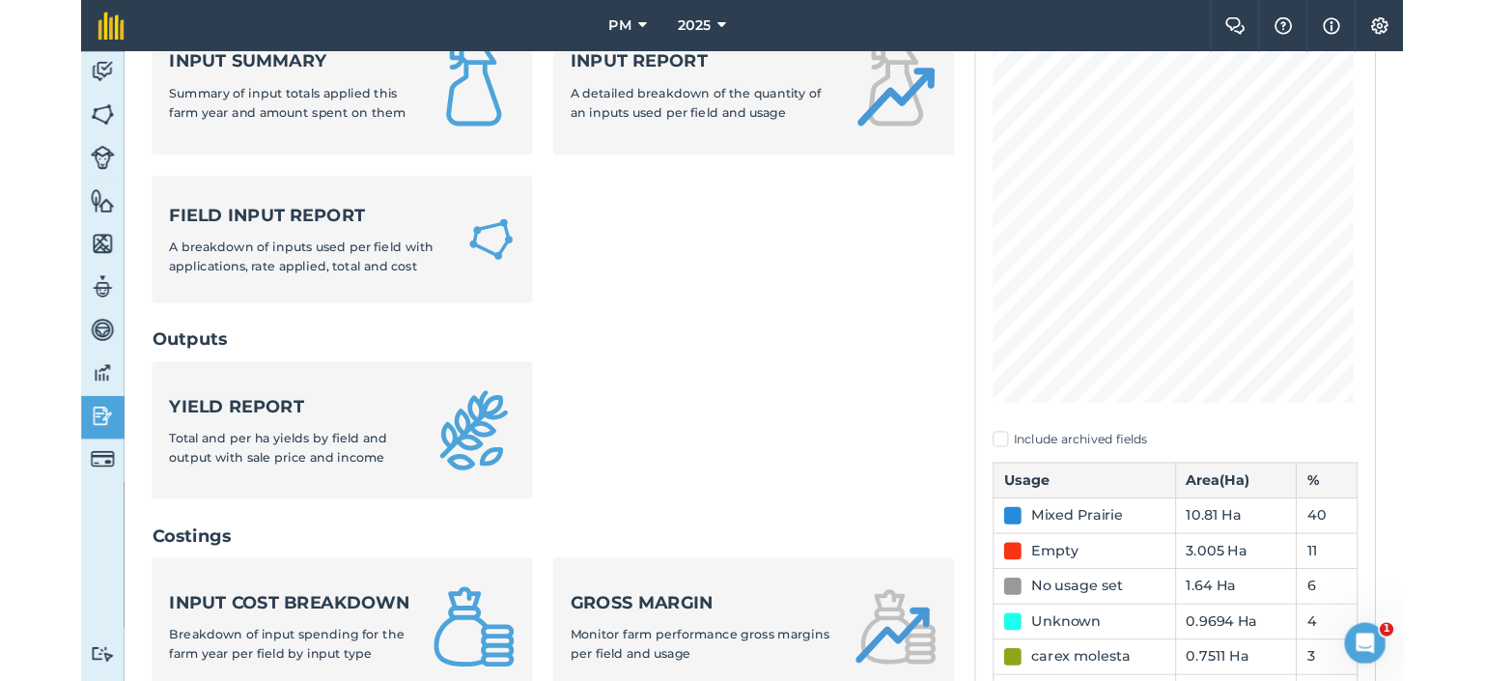
scroll to position [200, 0]
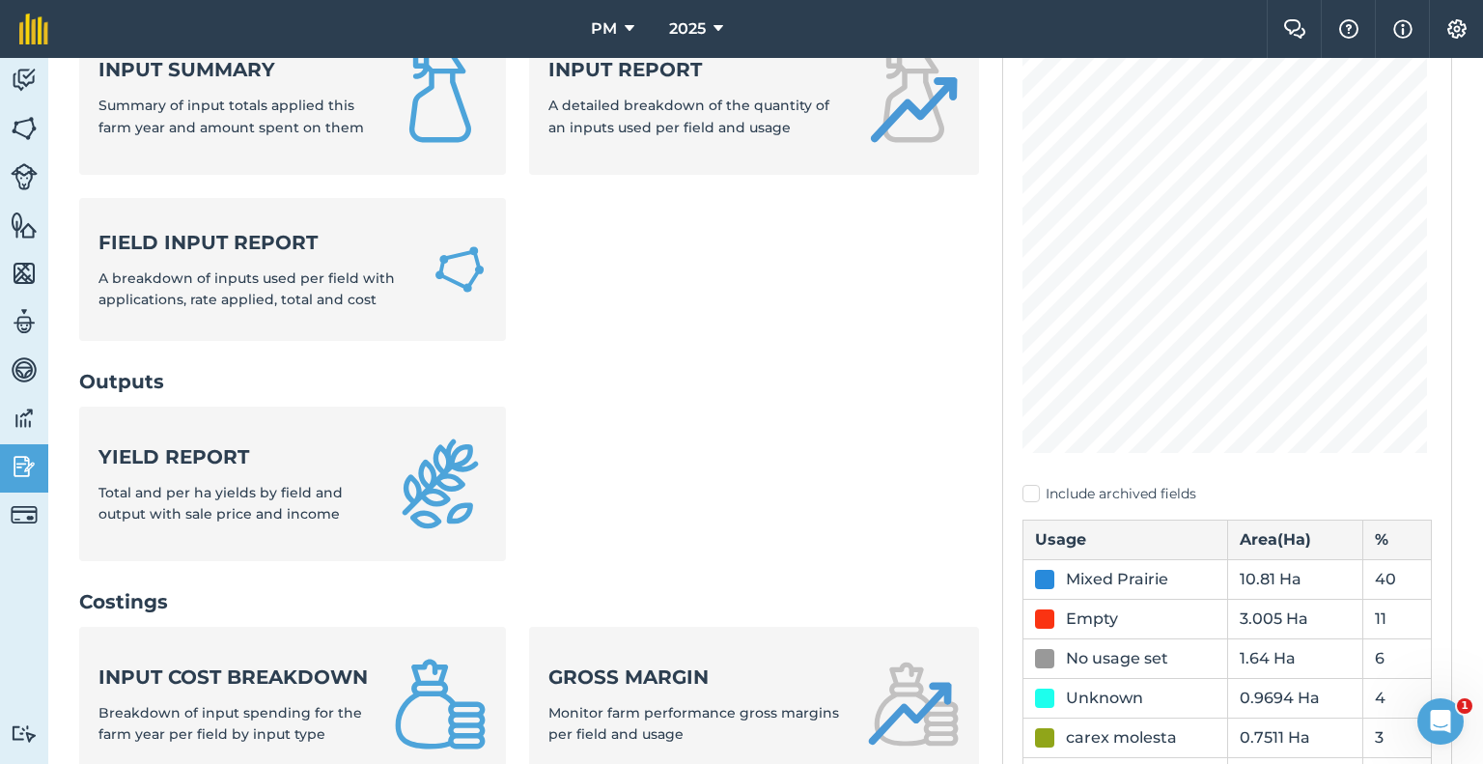
click at [1023, 488] on label "Include archived fields" at bounding box center [1227, 494] width 409 height 20
click at [1023, 684] on input "Include archived fields" at bounding box center [1029, 690] width 13 height 13
checkbox input "true"
click at [629, 30] on icon at bounding box center [630, 28] width 10 height 23
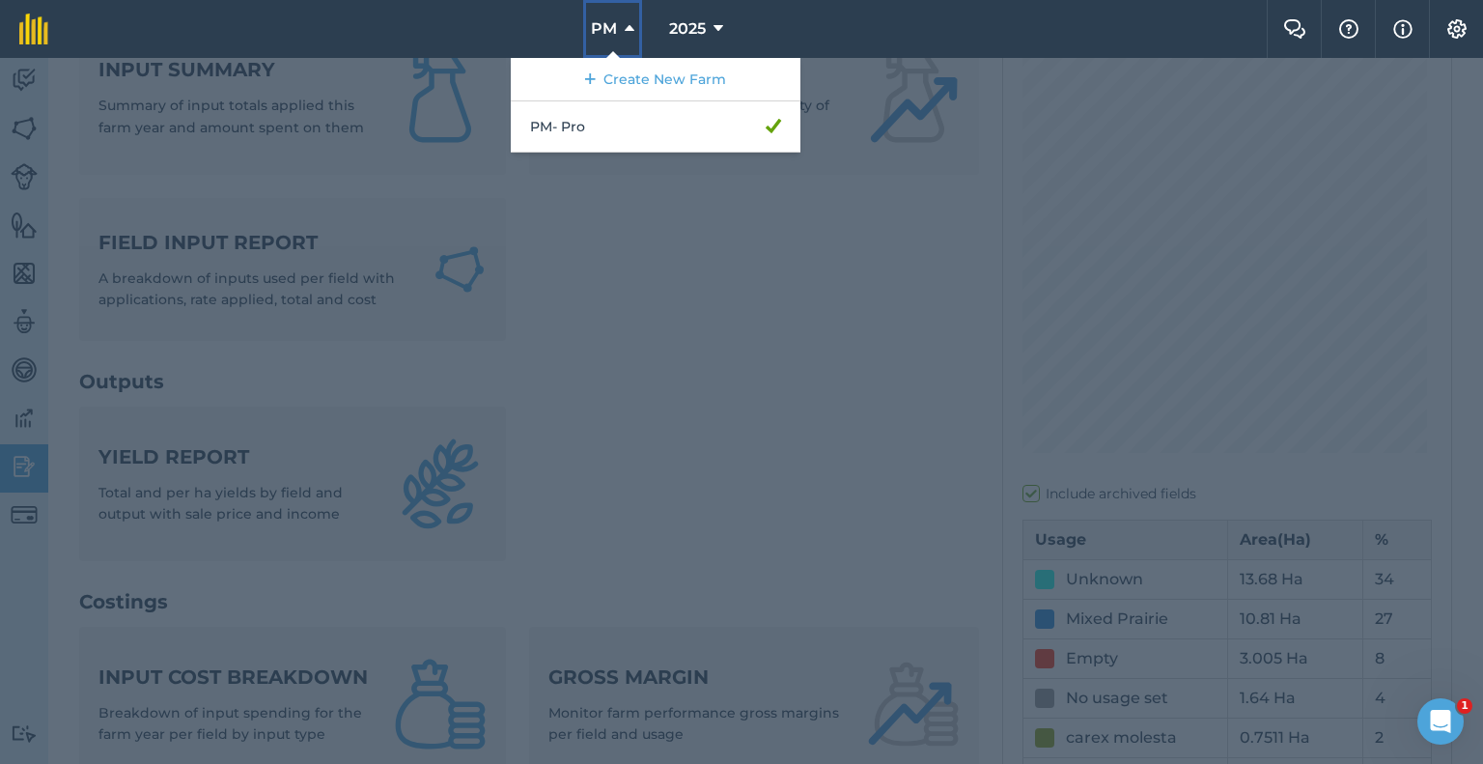
click at [629, 30] on icon at bounding box center [630, 28] width 10 height 23
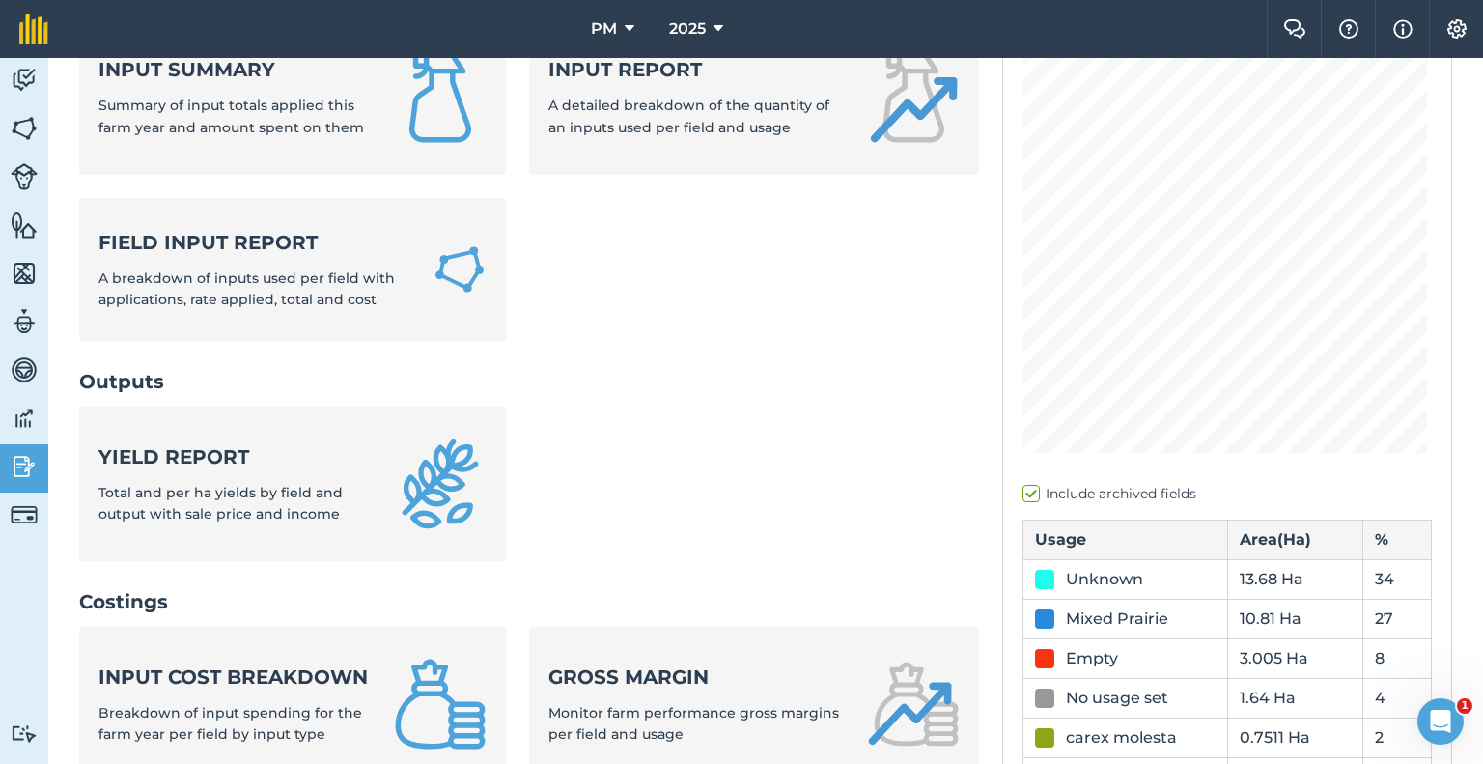
click at [529, 324] on ul "Input summary Summary of input totals applied this farm year and amount spent o…" at bounding box center [529, 192] width 900 height 345
